Goal: Find specific page/section: Find specific page/section

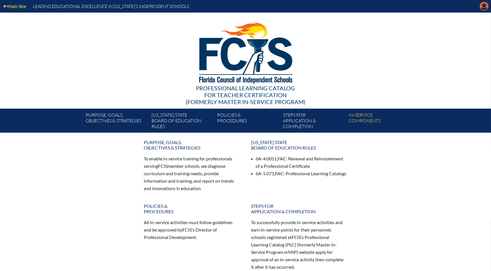
click at [485, 4] on icon "Manage account" at bounding box center [484, 6] width 9 height 9
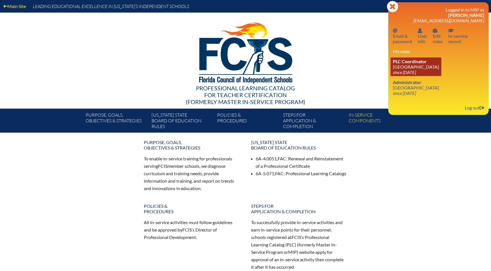
click at [424, 65] on link "PLC Coordinator Shorecrest Preparatory School since 2019 Jun 23" at bounding box center [416, 66] width 51 height 19
click at [403, 61] on span "PLC Coordinator" at bounding box center [410, 61] width 34 height 5
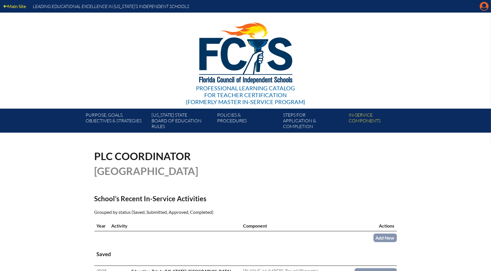
click at [487, 7] on icon at bounding box center [484, 6] width 9 height 9
